Goal: Task Accomplishment & Management: Manage account settings

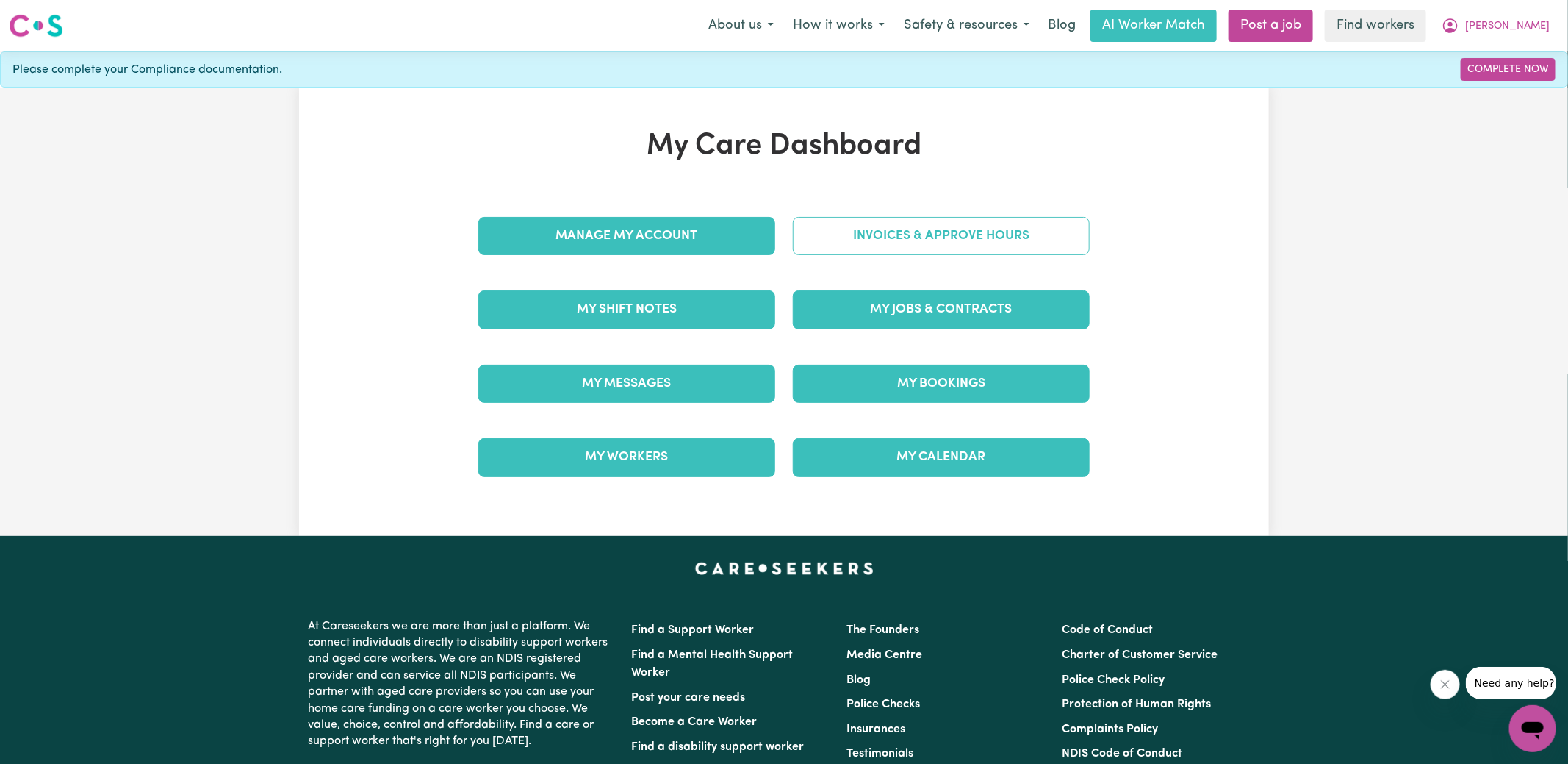
click at [963, 224] on link "Invoices & Approve Hours" at bounding box center [941, 236] width 297 height 39
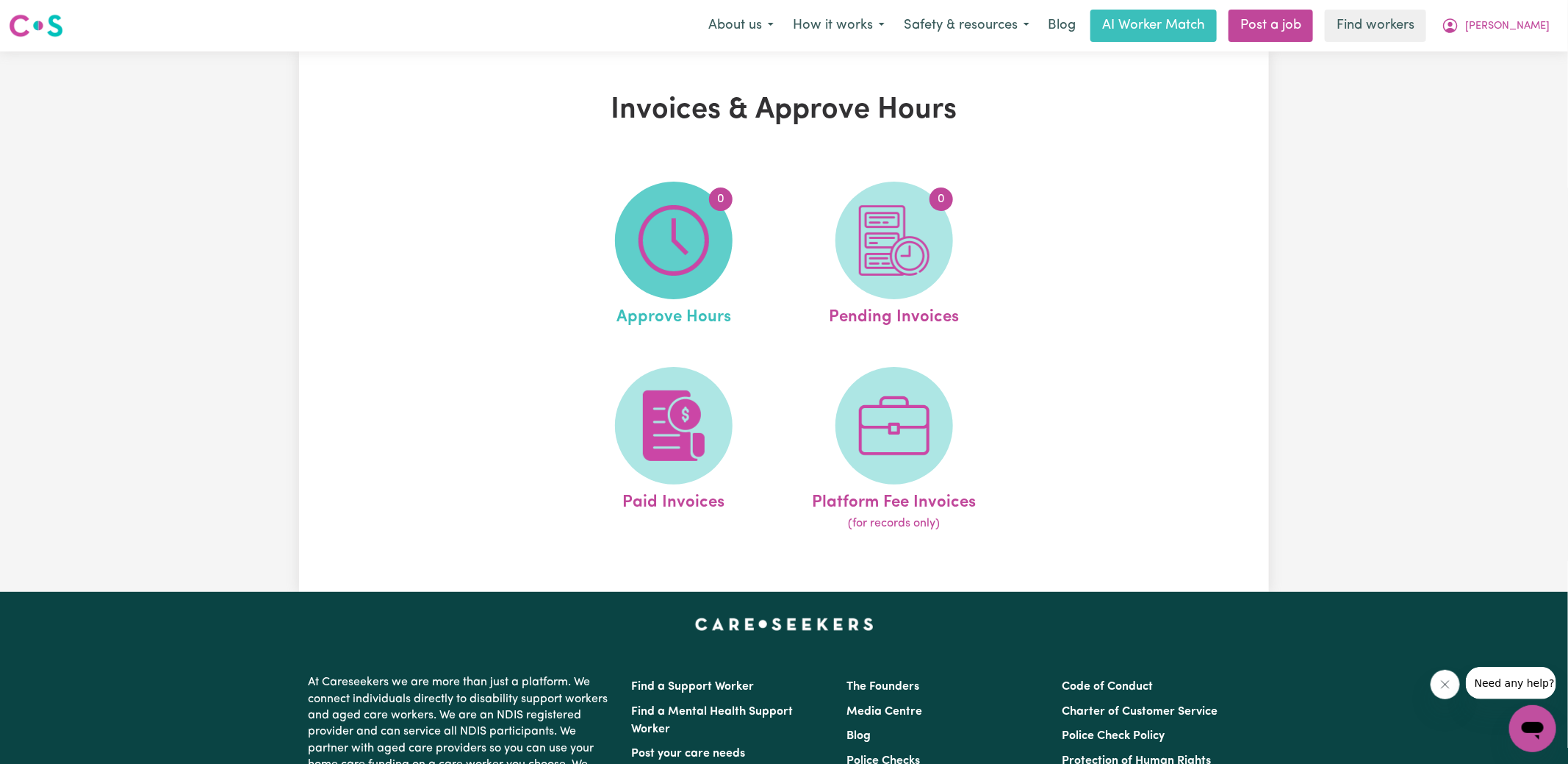
click at [732, 238] on span "0" at bounding box center [674, 240] width 118 height 118
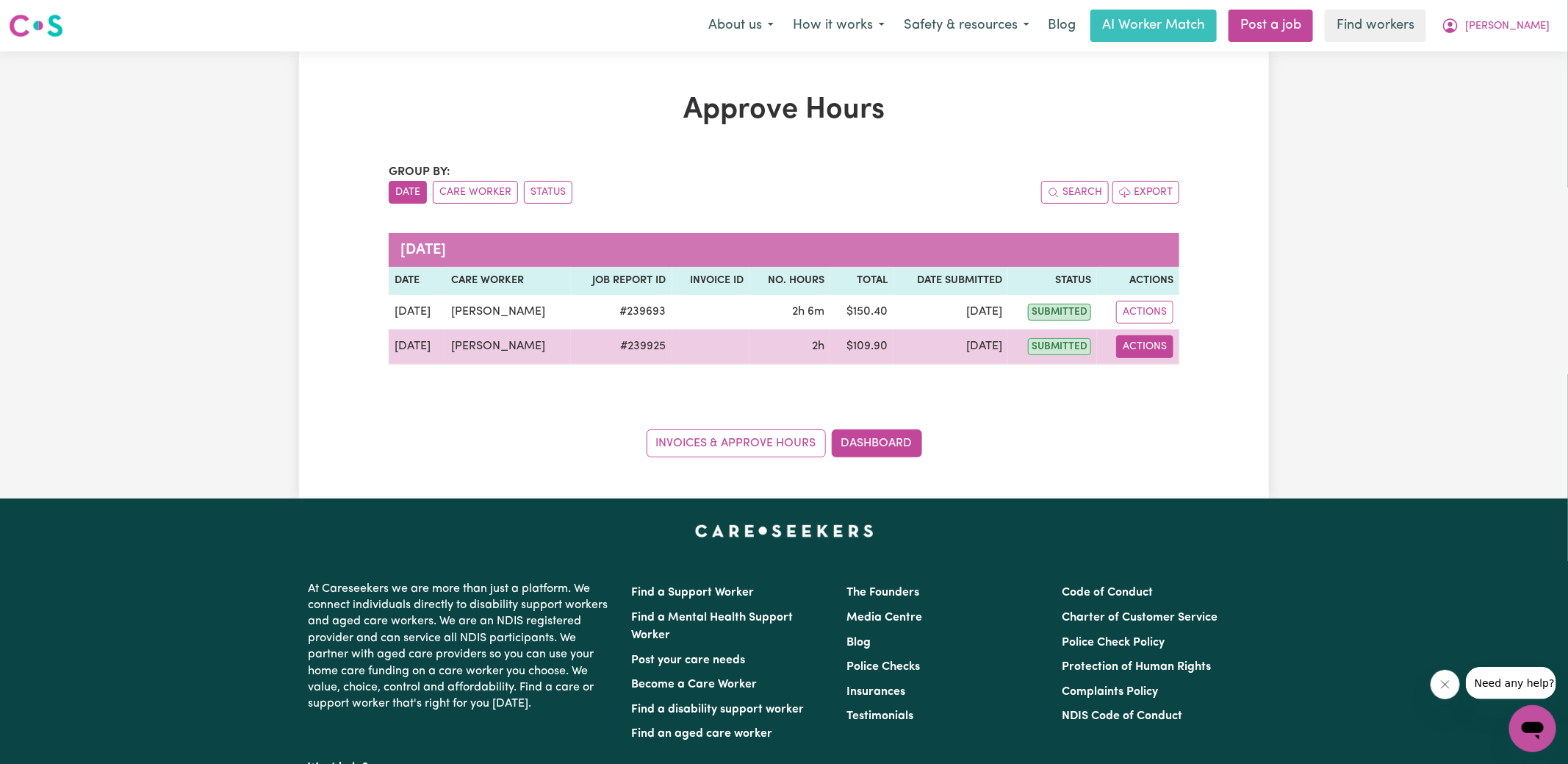
click at [1165, 346] on button "Actions" at bounding box center [1145, 346] width 57 height 23
click at [1168, 368] on link "View Job Report" at bounding box center [1179, 381] width 126 height 30
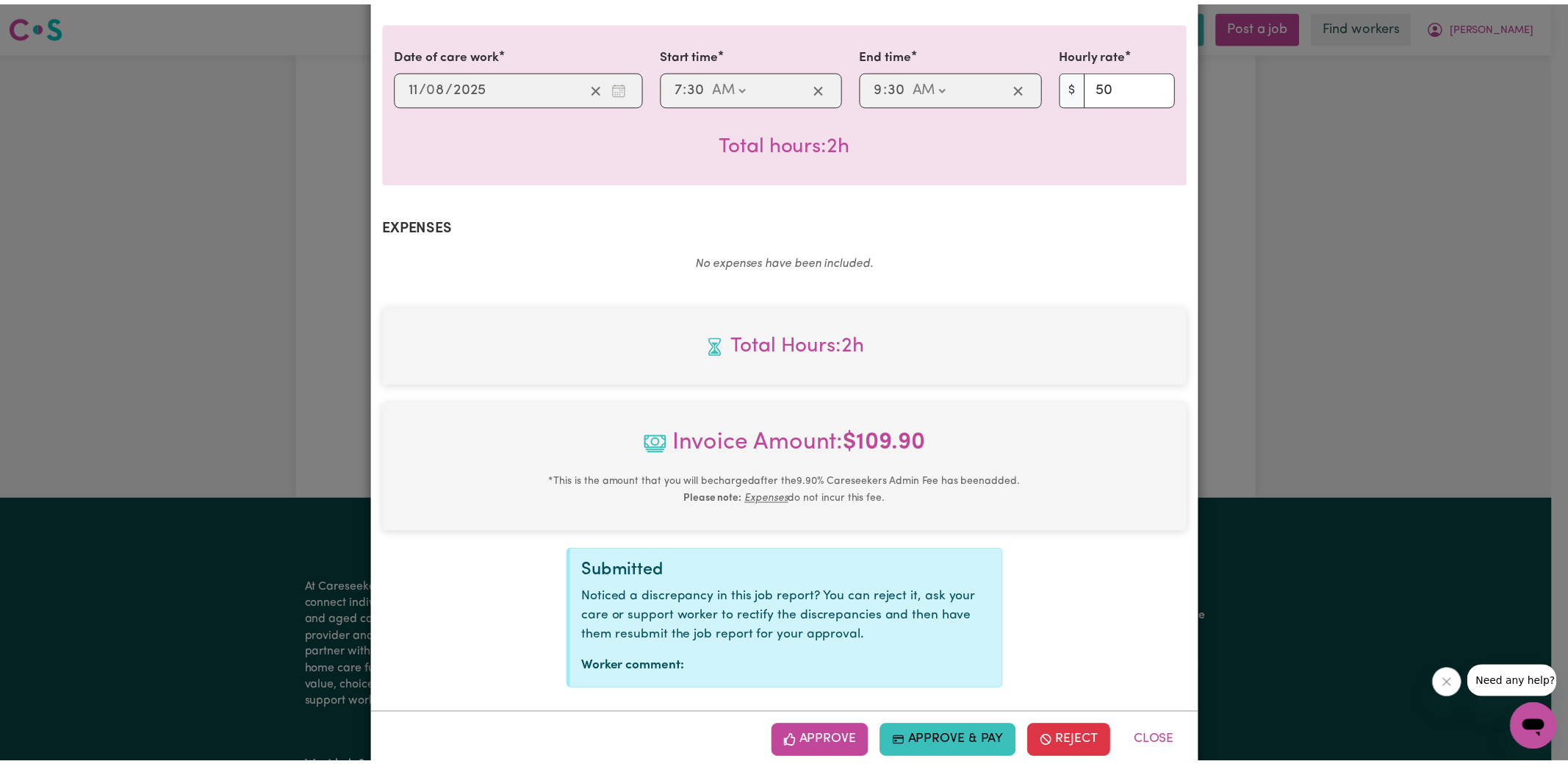
scroll to position [386, 0]
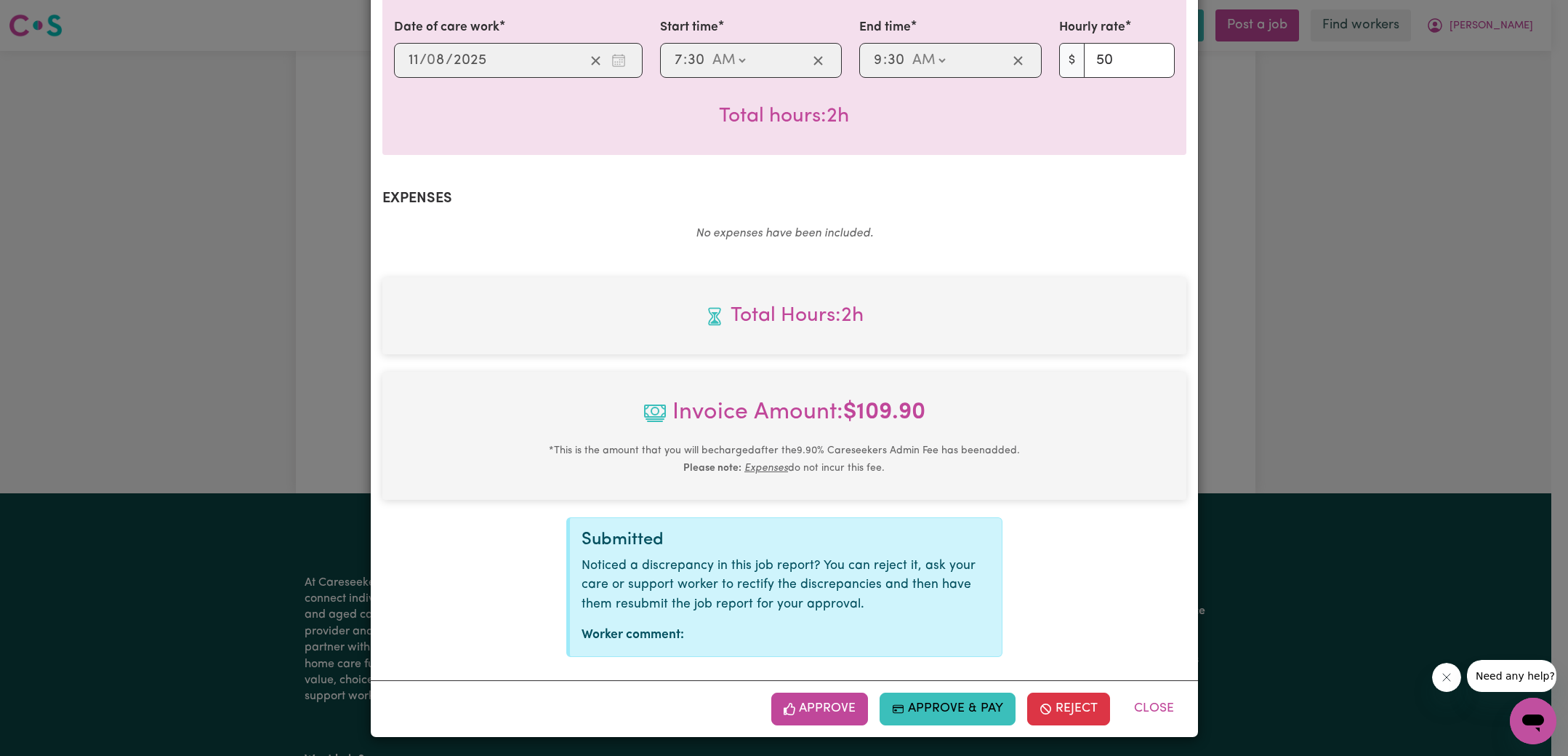
drag, startPoint x: 832, startPoint y: 706, endPoint x: 924, endPoint y: 627, distance: 121.3
click at [832, 707] on button "Approve" at bounding box center [819, 708] width 97 height 32
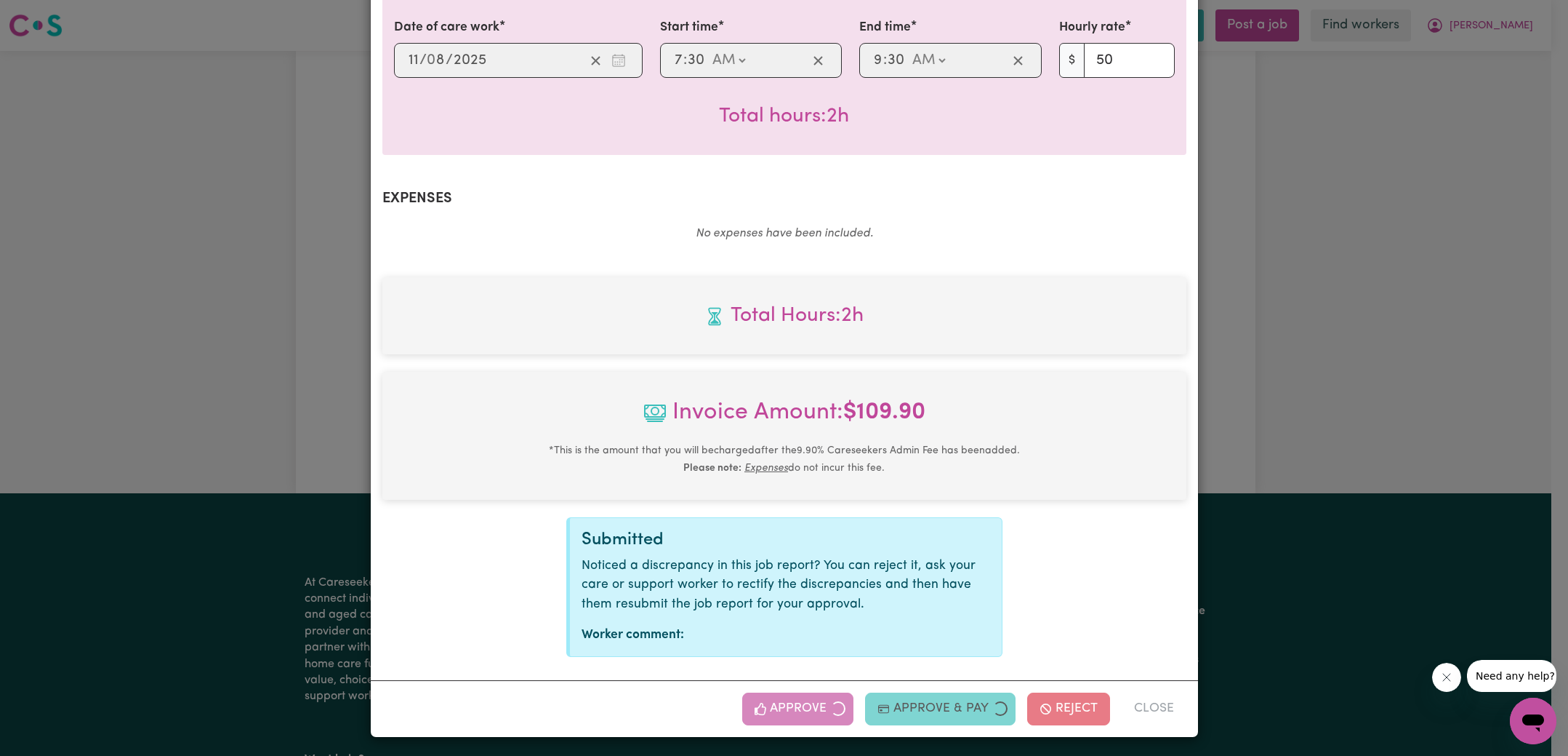
click at [1224, 446] on div "Job Report # 239925 - [PERSON_NAME] Summary Job report # 239925 Client name: [G…" at bounding box center [784, 378] width 1568 height 756
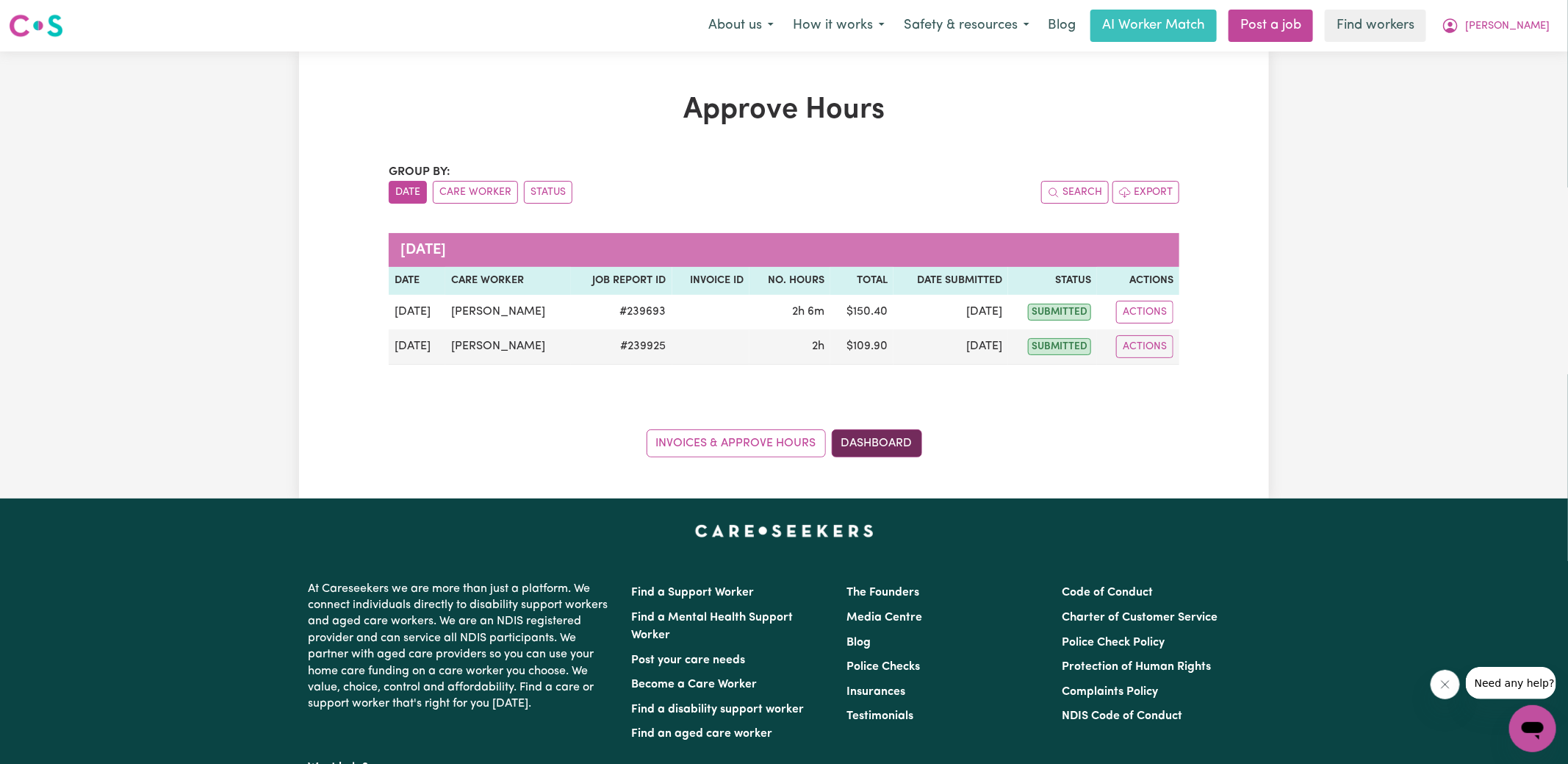
click at [864, 448] on link "Dashboard" at bounding box center [877, 443] width 90 height 28
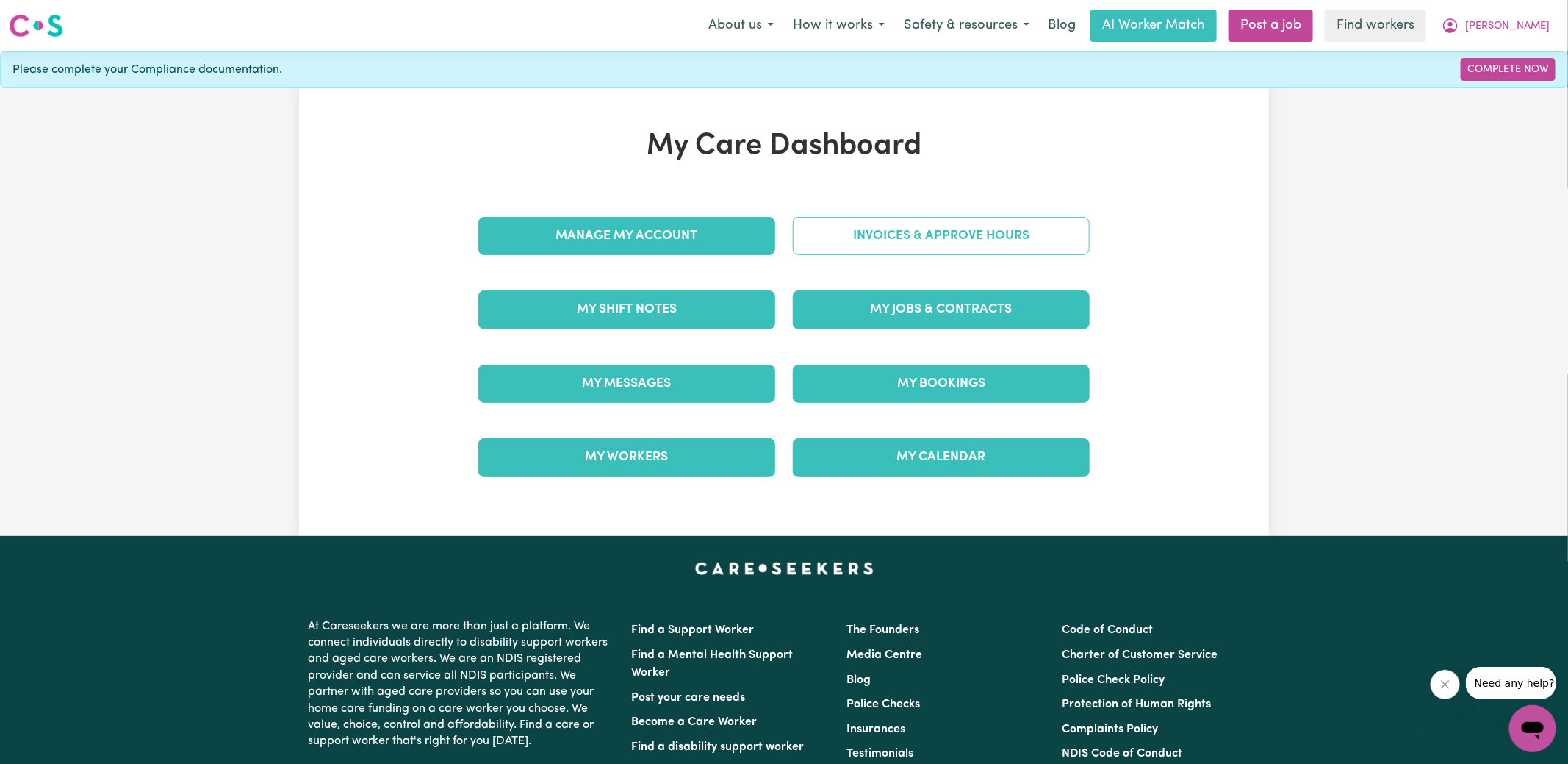
click at [868, 236] on link "Invoices & Approve Hours" at bounding box center [941, 236] width 297 height 39
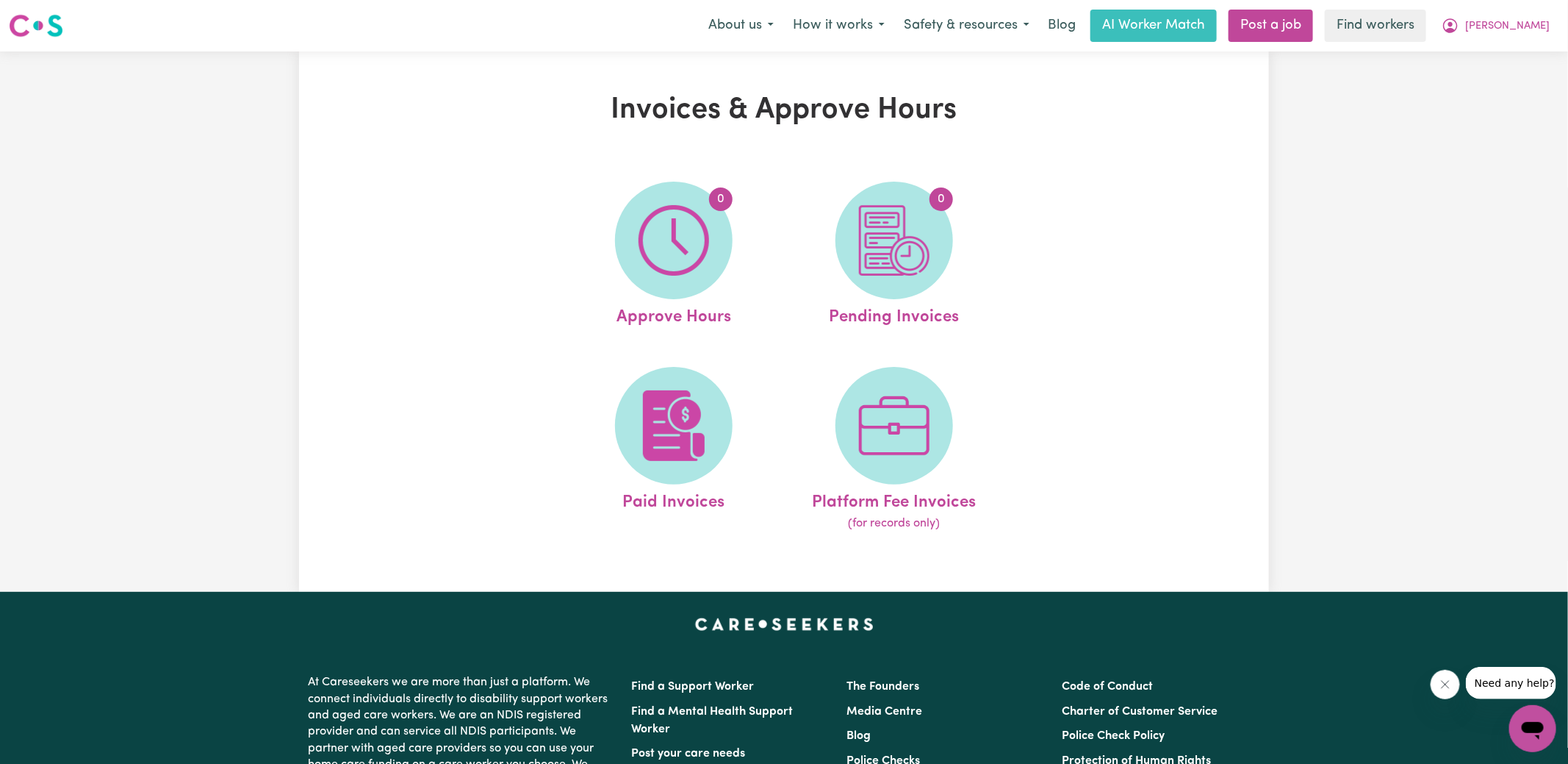
click at [872, 243] on img at bounding box center [893, 240] width 70 height 70
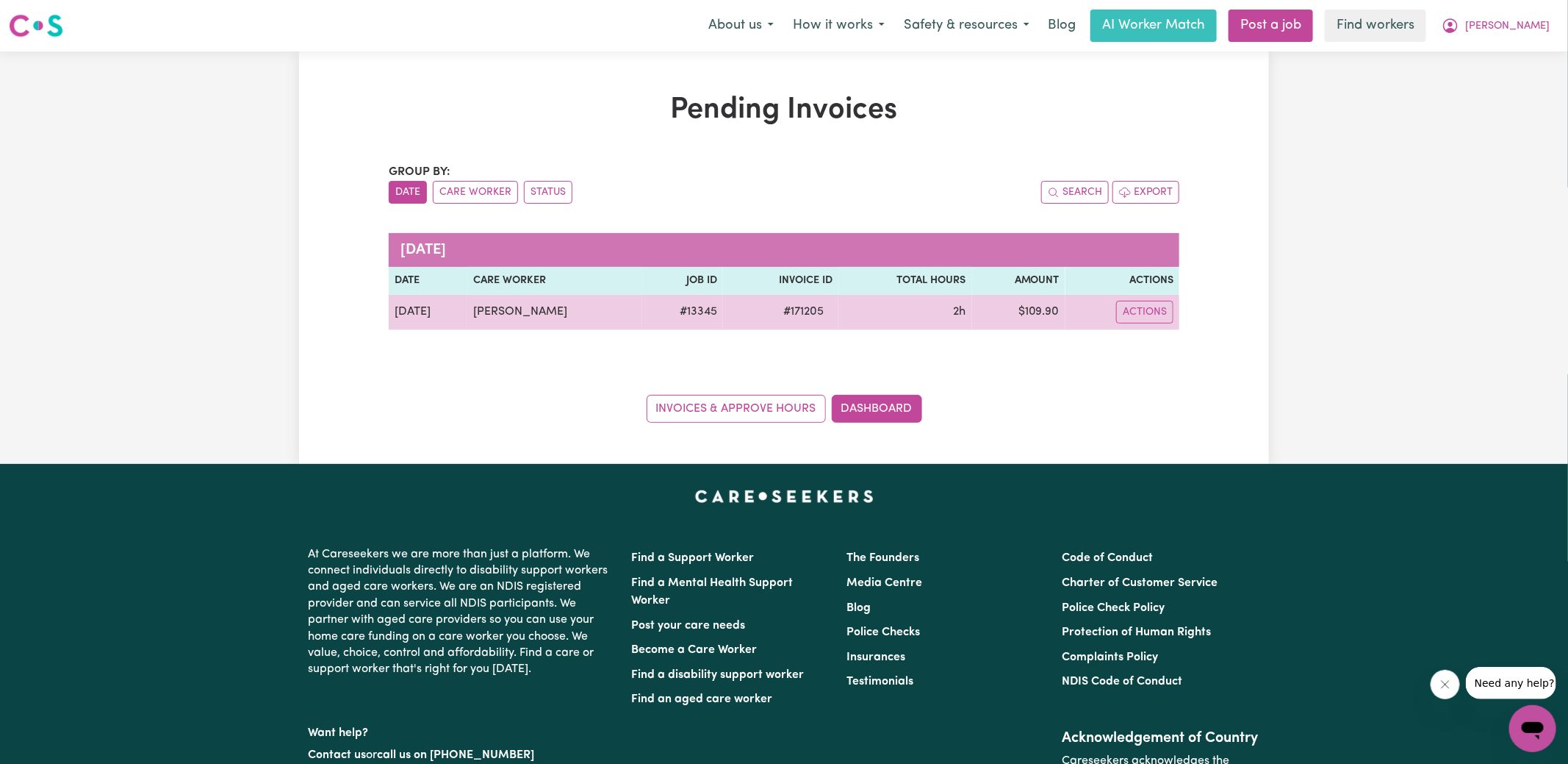
click at [803, 310] on span "# 171205" at bounding box center [803, 312] width 58 height 18
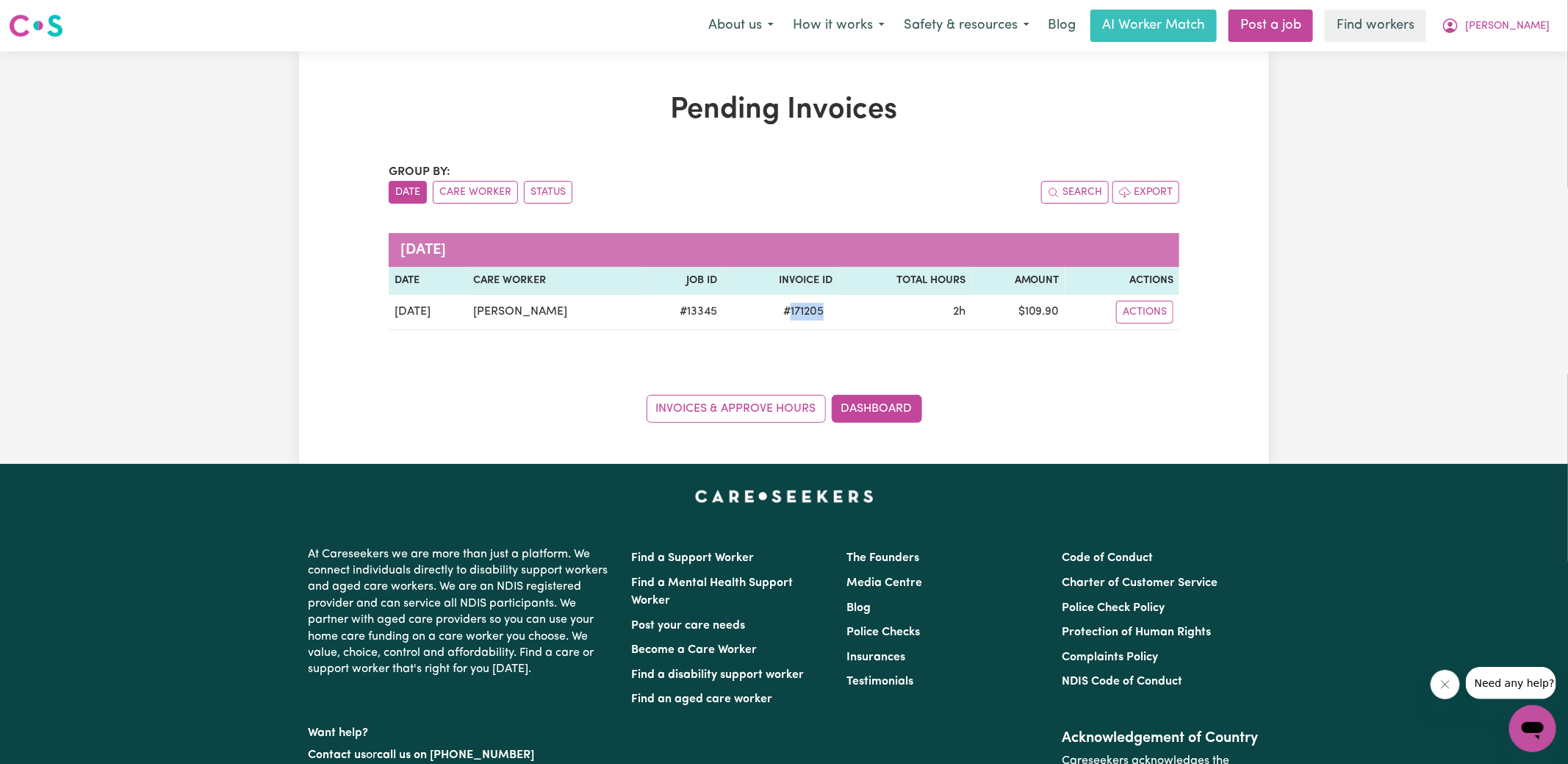
copy span "171205"
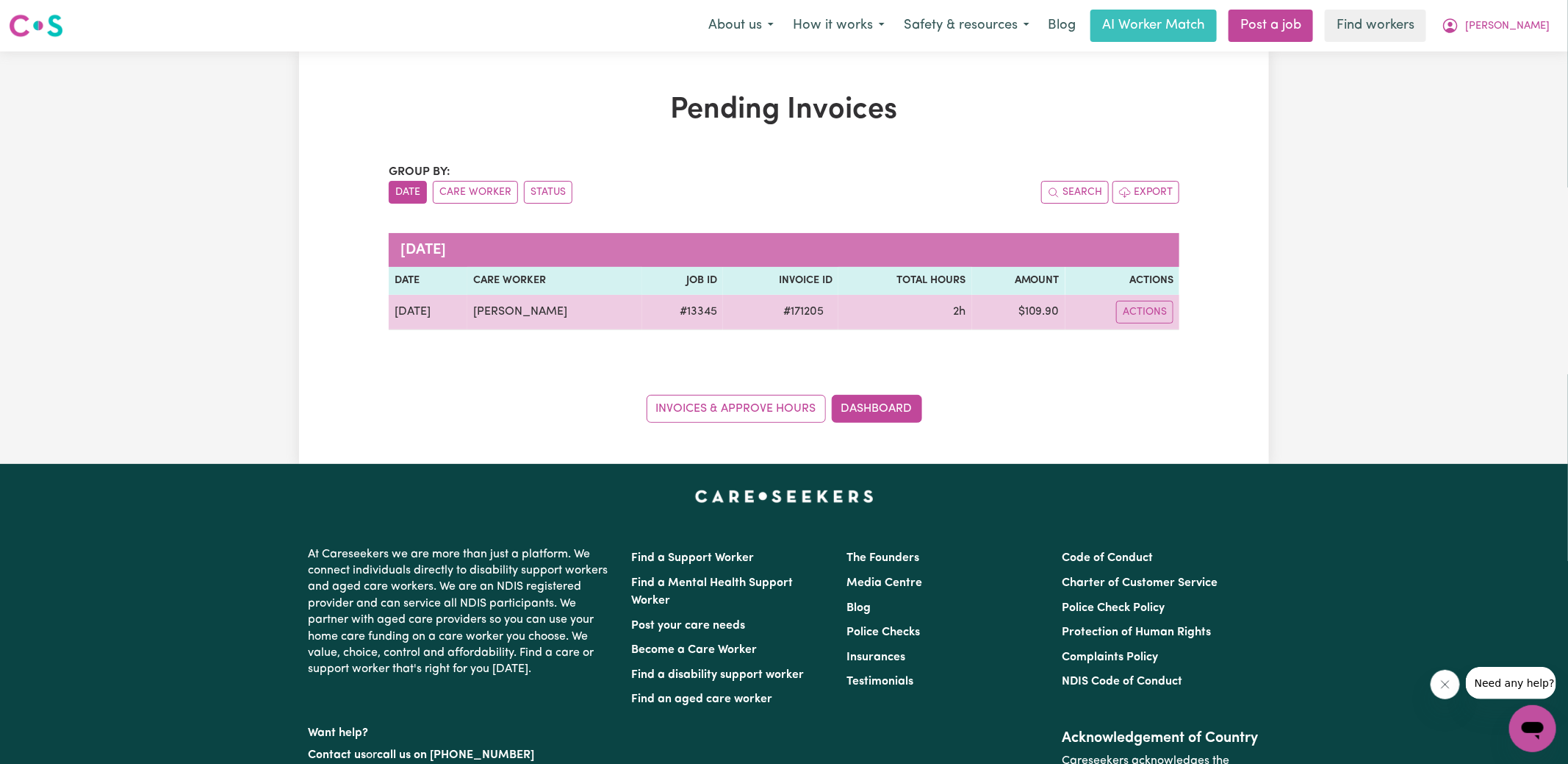
click at [1046, 309] on td "$ 109.90" at bounding box center [1018, 312] width 93 height 36
click at [1054, 311] on td "$ 109.90" at bounding box center [1018, 312] width 93 height 36
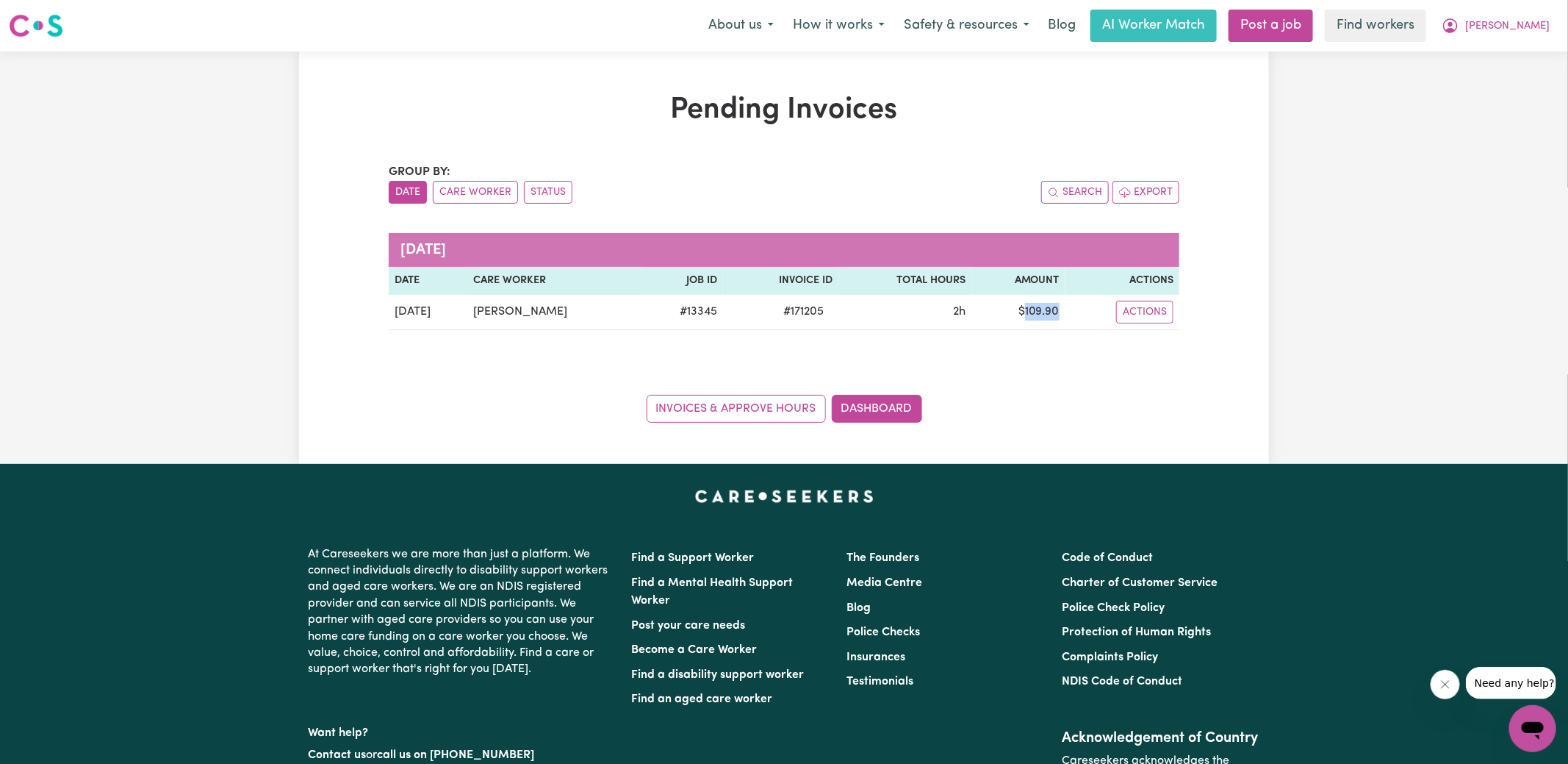
copy td "109.90"
click at [1452, 24] on icon "My Account" at bounding box center [1450, 24] width 4 height 5
click at [1488, 84] on link "Logout" at bounding box center [1500, 84] width 116 height 28
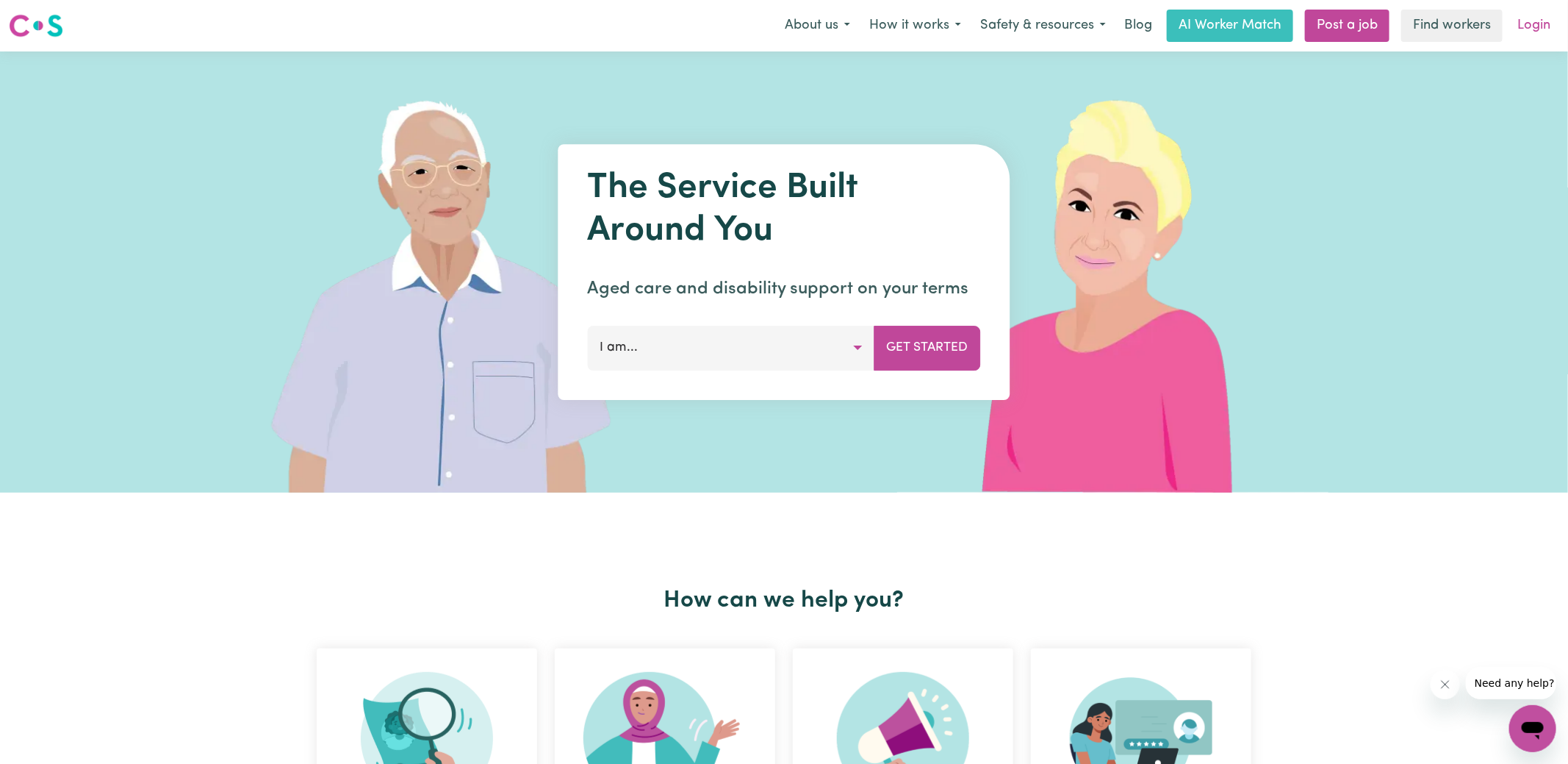
click at [1530, 25] on link "Login" at bounding box center [1533, 26] width 51 height 33
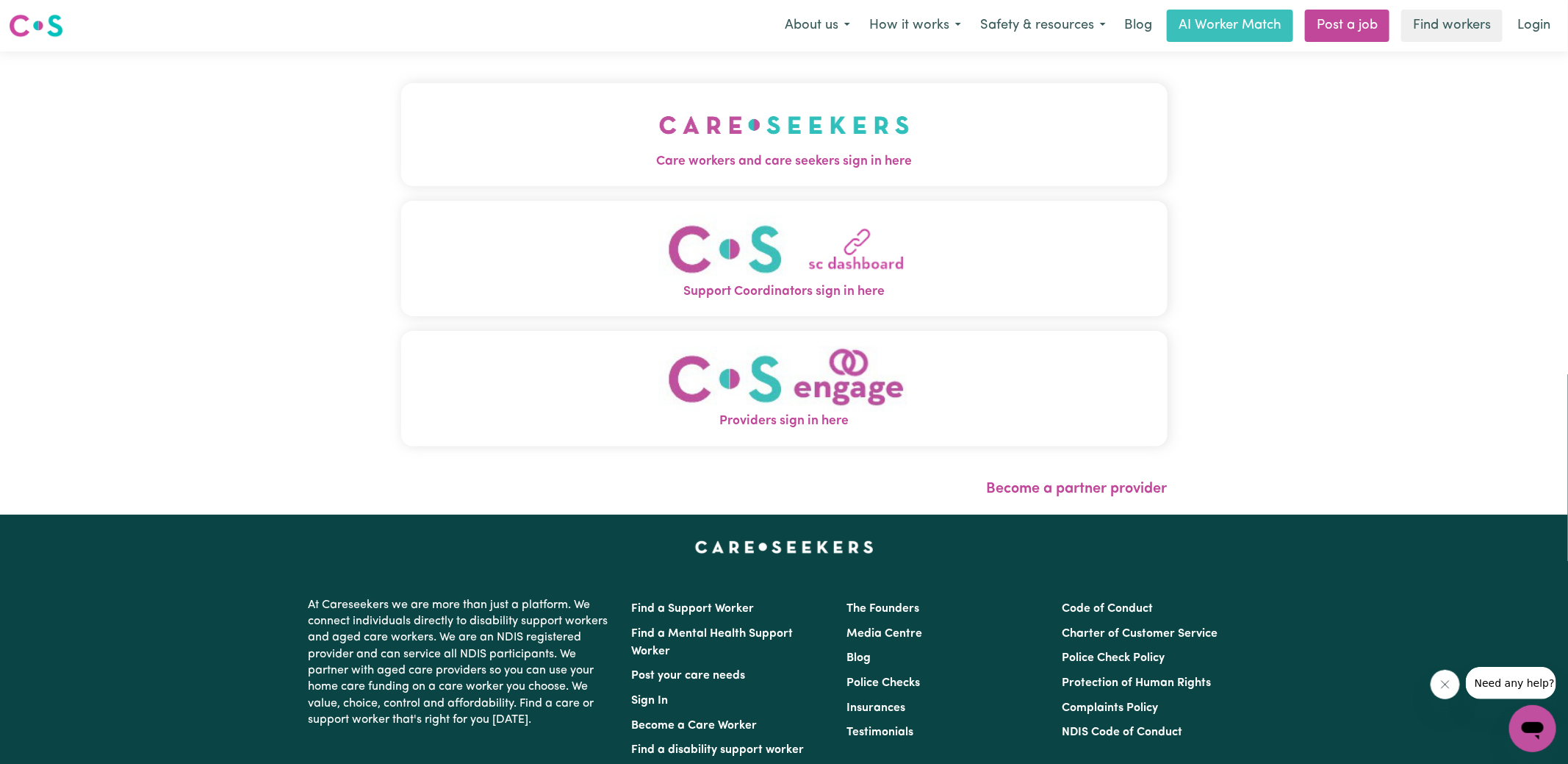
click at [479, 158] on span "Care workers and care seekers sign in here" at bounding box center [784, 162] width 767 height 19
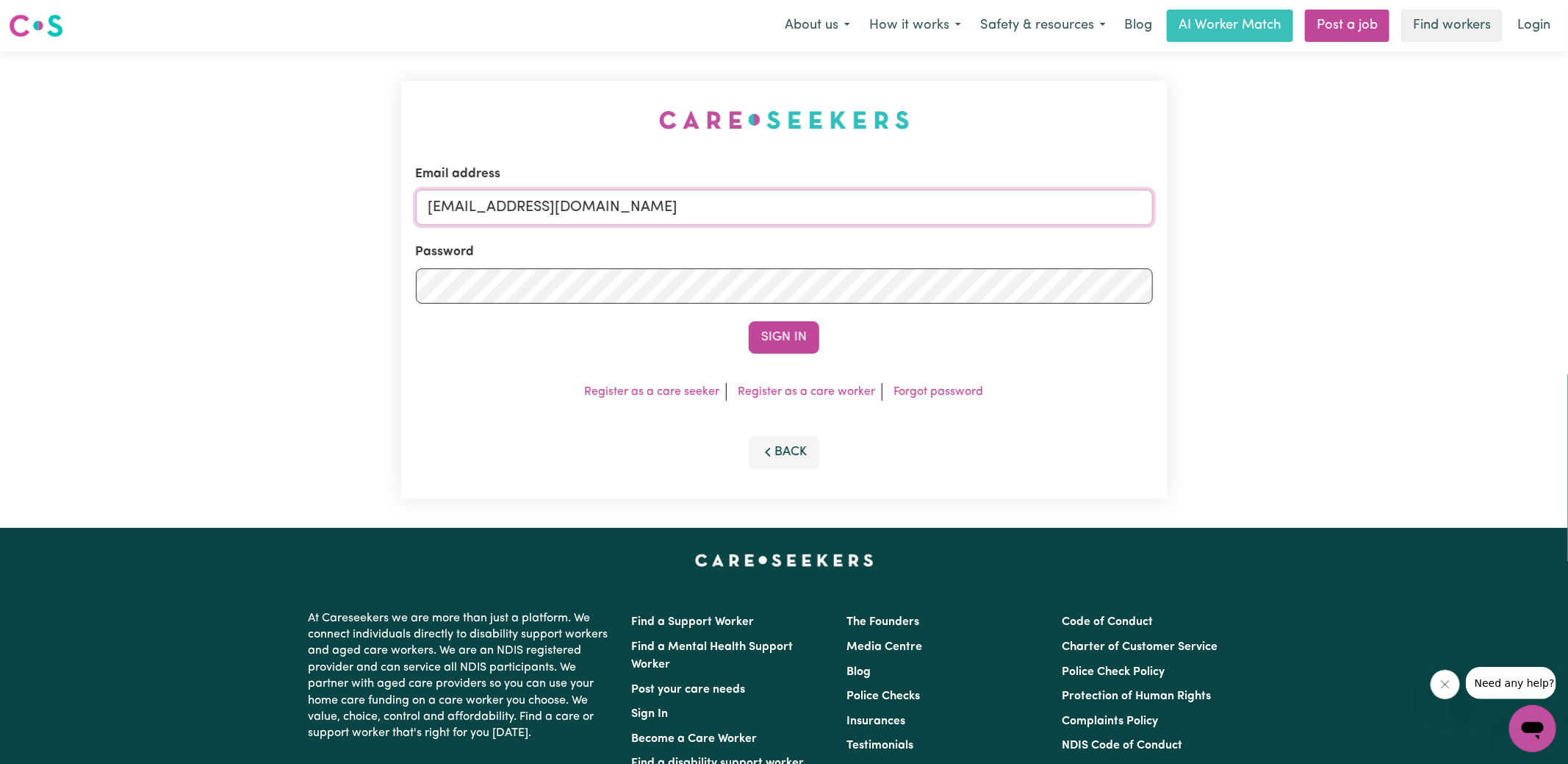
drag, startPoint x: 502, startPoint y: 204, endPoint x: 1483, endPoint y: 340, distance: 990.4
click at [1483, 340] on div "Email address [EMAIL_ADDRESS][DOMAIN_NAME] Password Sign In Register as a care …" at bounding box center [784, 289] width 1568 height 477
type input "[EMAIL_ADDRESS][DOMAIN_NAME]"
click at [749, 321] on button "Sign In" at bounding box center [784, 337] width 70 height 33
